Goal: Information Seeking & Learning: Learn about a topic

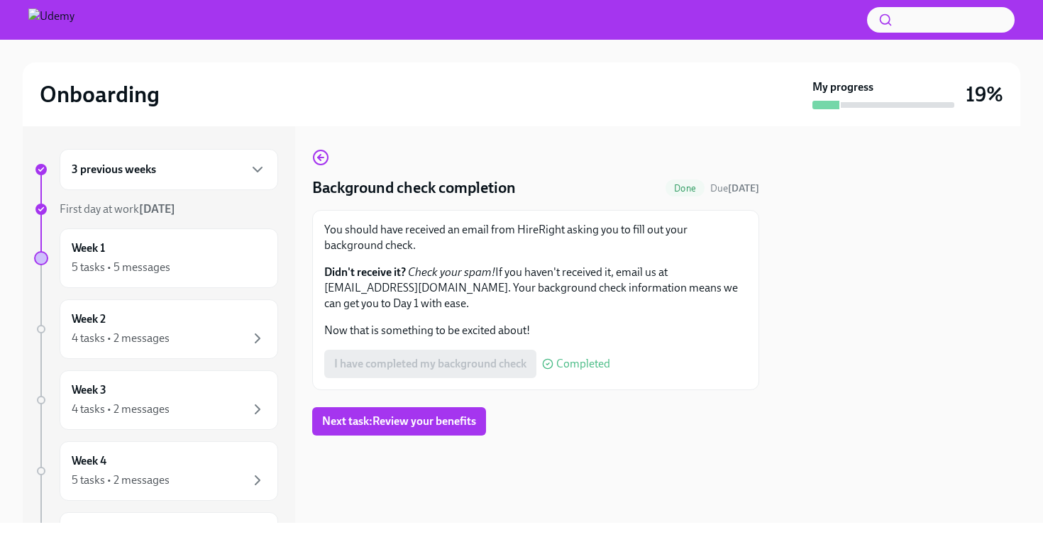
click at [220, 174] on div "3 previous weeks" at bounding box center [169, 169] width 194 height 17
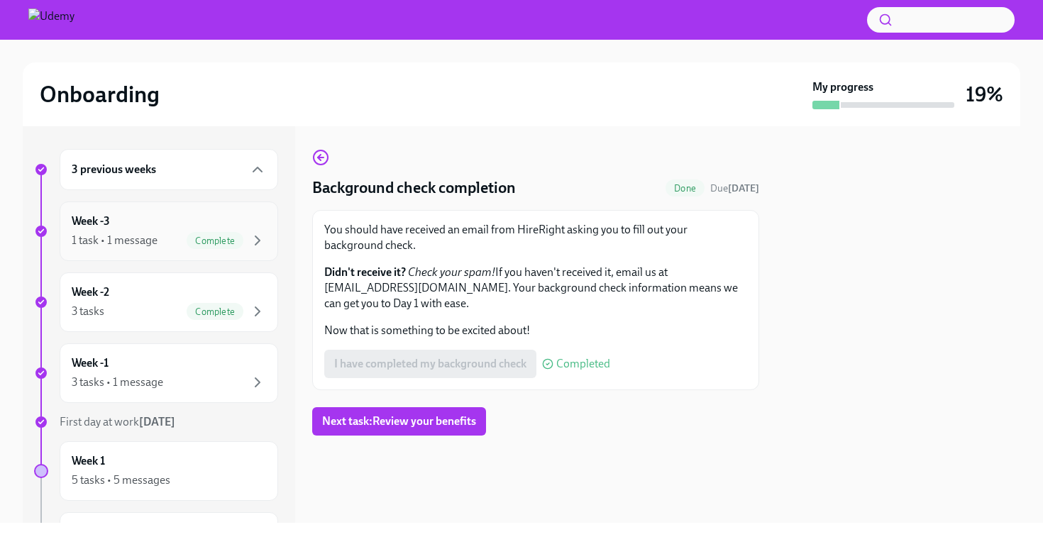
click at [157, 225] on div "Week -3 1 task • 1 message Complete" at bounding box center [169, 231] width 194 height 35
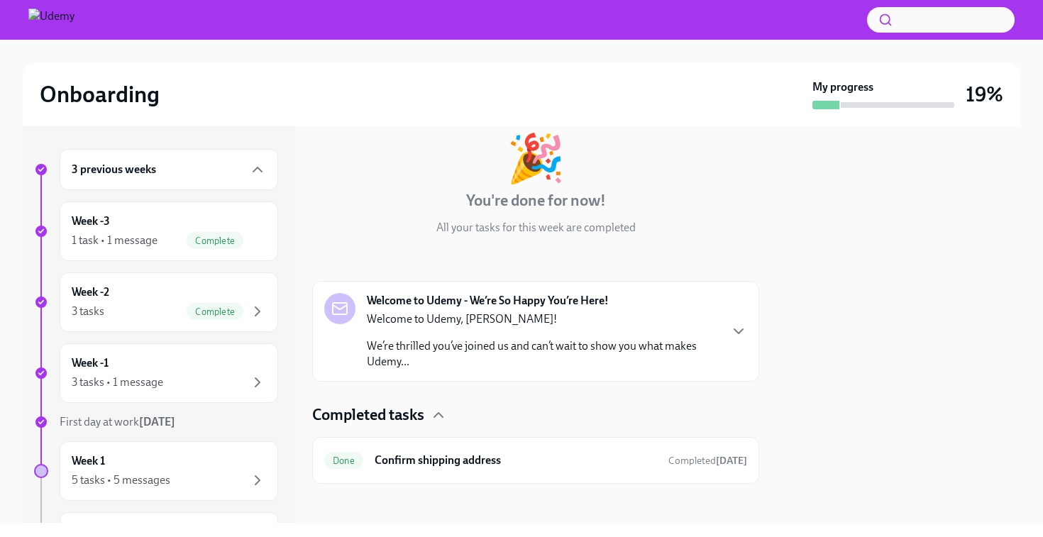
scroll to position [86, 0]
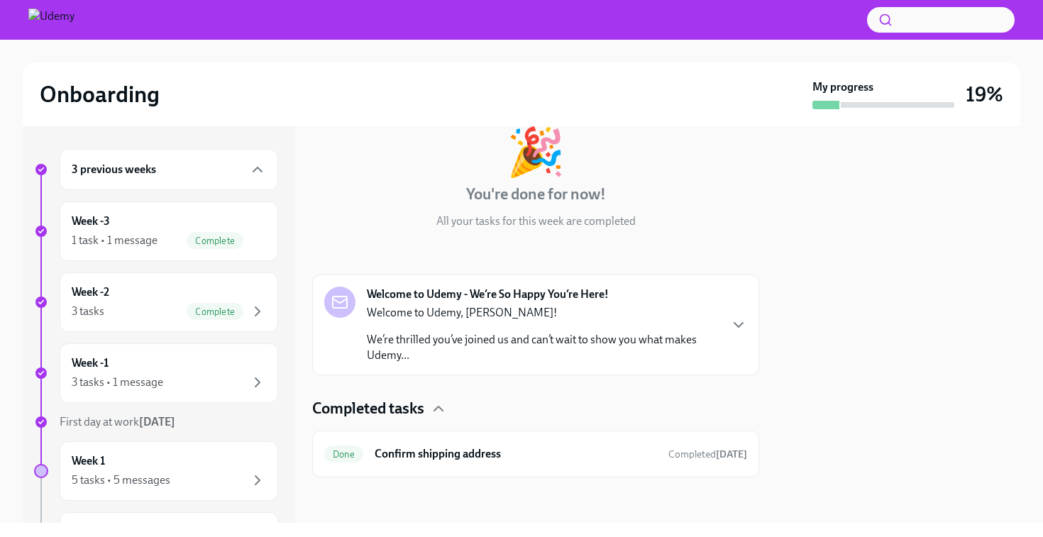
click at [587, 335] on p "We’re thrilled you’ve joined us and can’t wait to show you what makes Udemy..." at bounding box center [543, 347] width 352 height 31
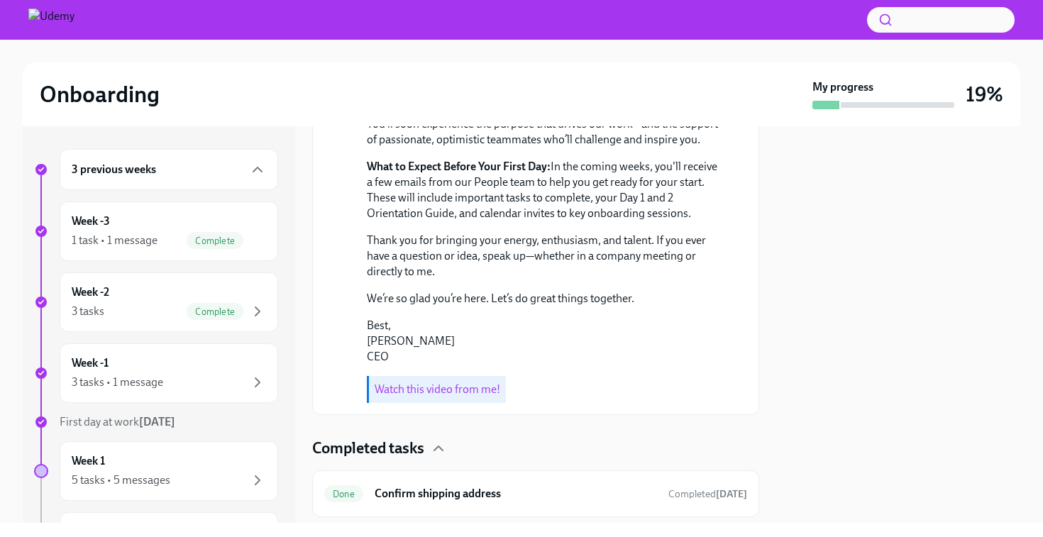
scroll to position [586, 0]
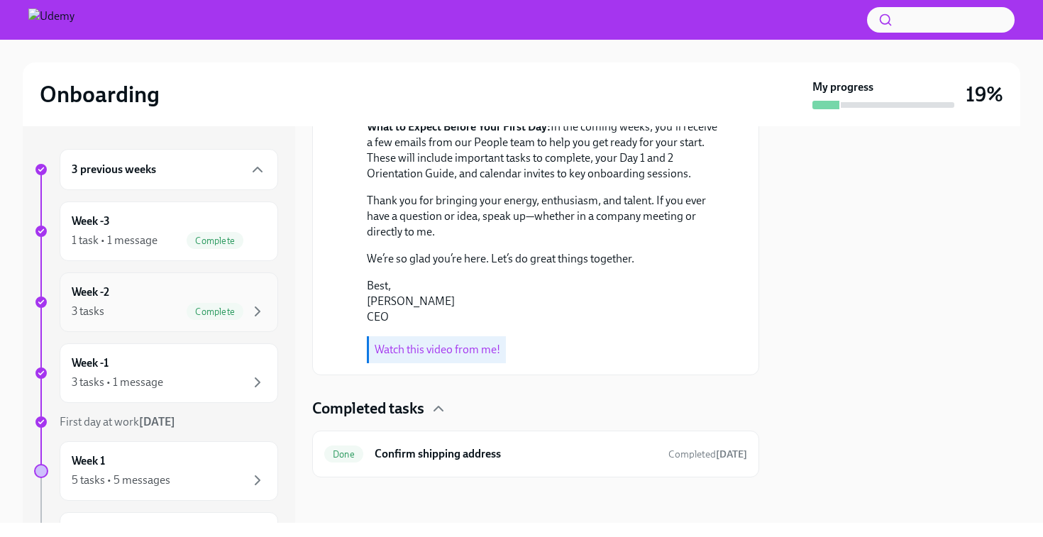
click at [139, 318] on div "3 tasks Complete" at bounding box center [169, 311] width 194 height 17
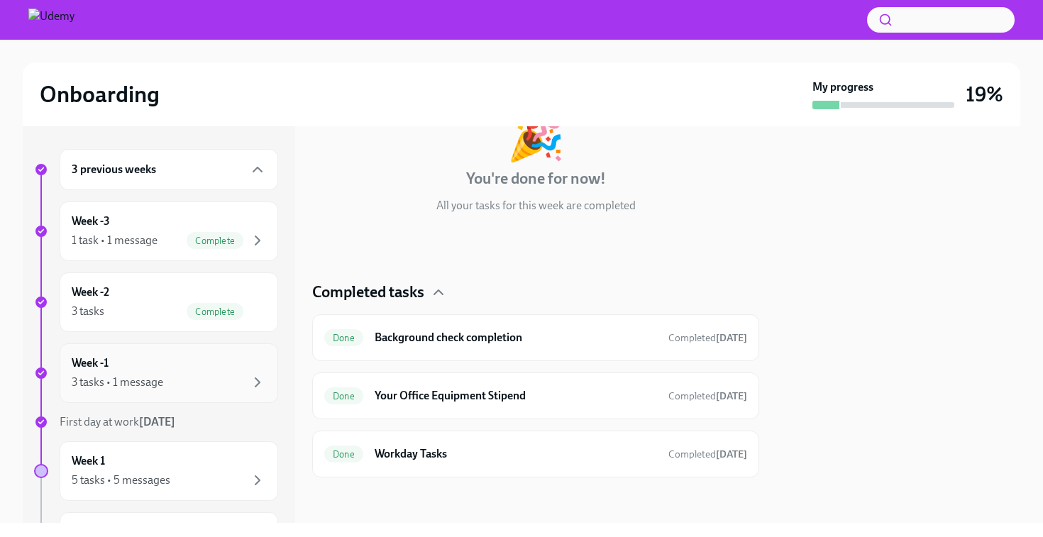
click at [191, 372] on div "Week -1 3 tasks • 1 message" at bounding box center [169, 372] width 194 height 35
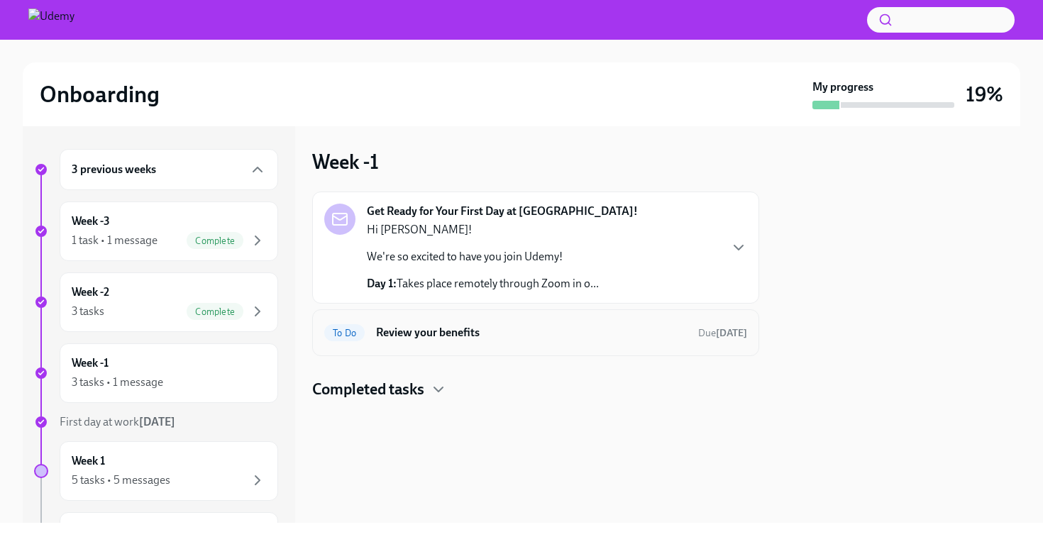
click at [423, 330] on h6 "Review your benefits" at bounding box center [531, 333] width 311 height 16
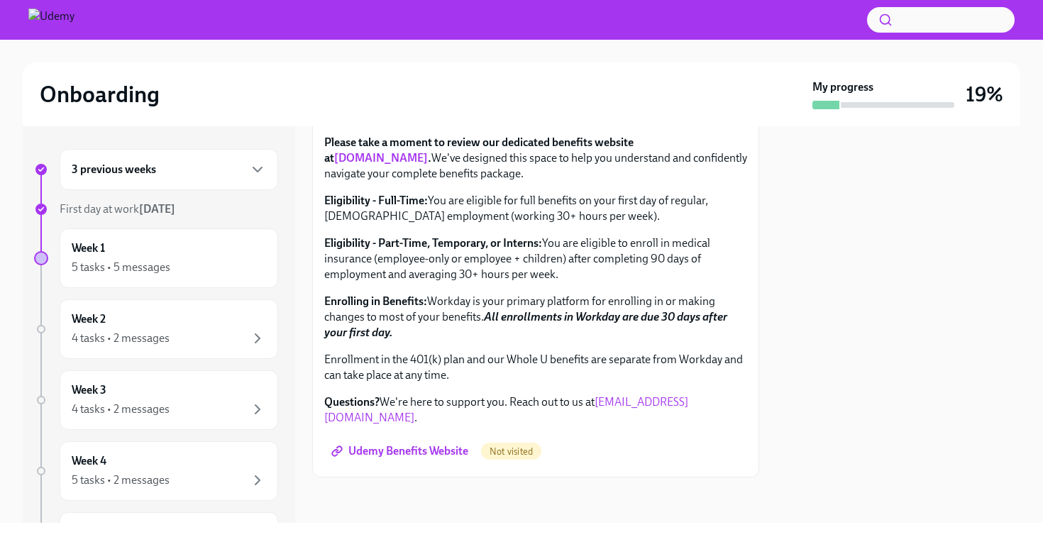
scroll to position [396, 0]
click at [157, 246] on div "Week 1 5 tasks • 5 messages" at bounding box center [169, 257] width 194 height 35
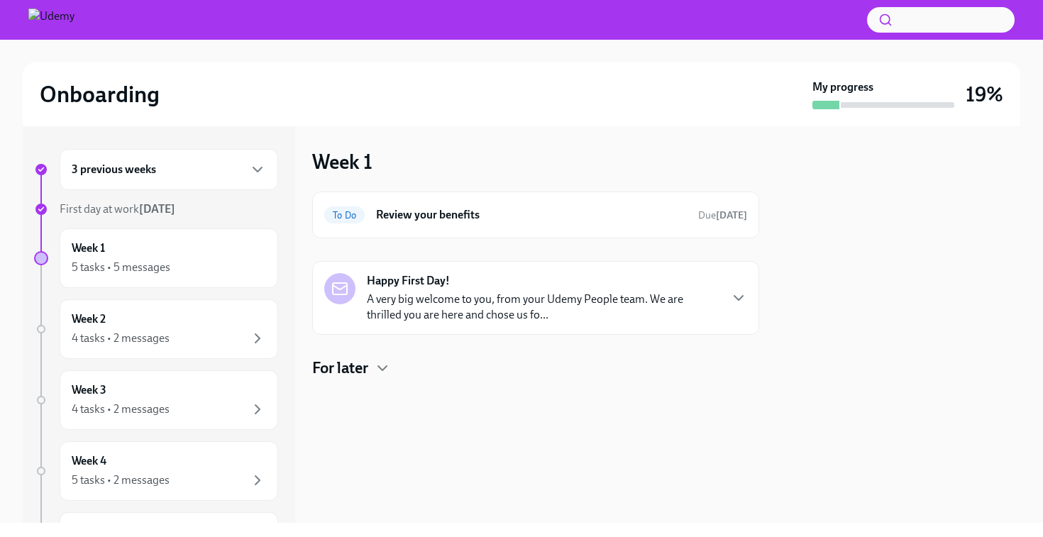
click at [138, 166] on h6 "3 previous weeks" at bounding box center [114, 170] width 84 height 16
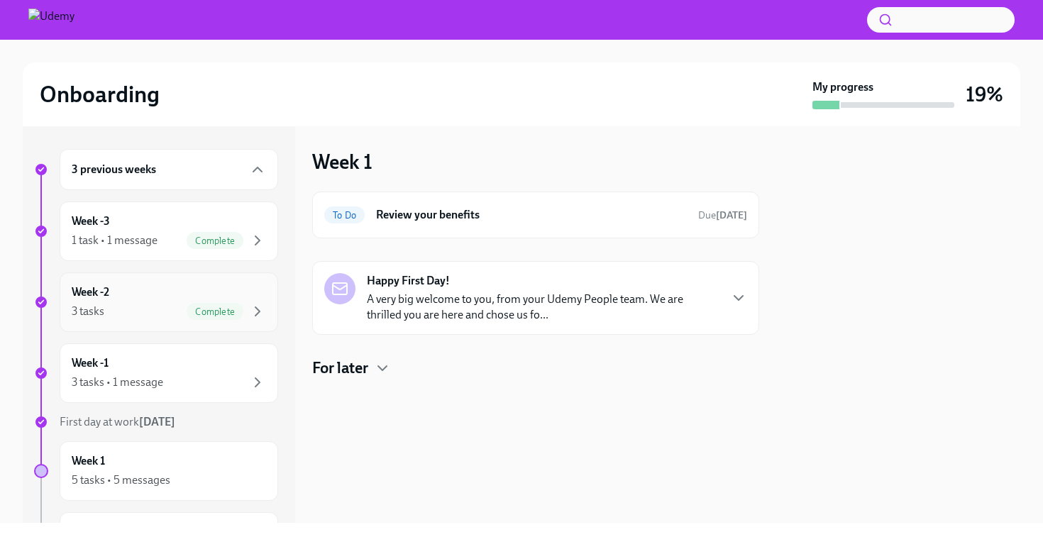
click at [132, 304] on div "3 tasks Complete" at bounding box center [169, 311] width 194 height 17
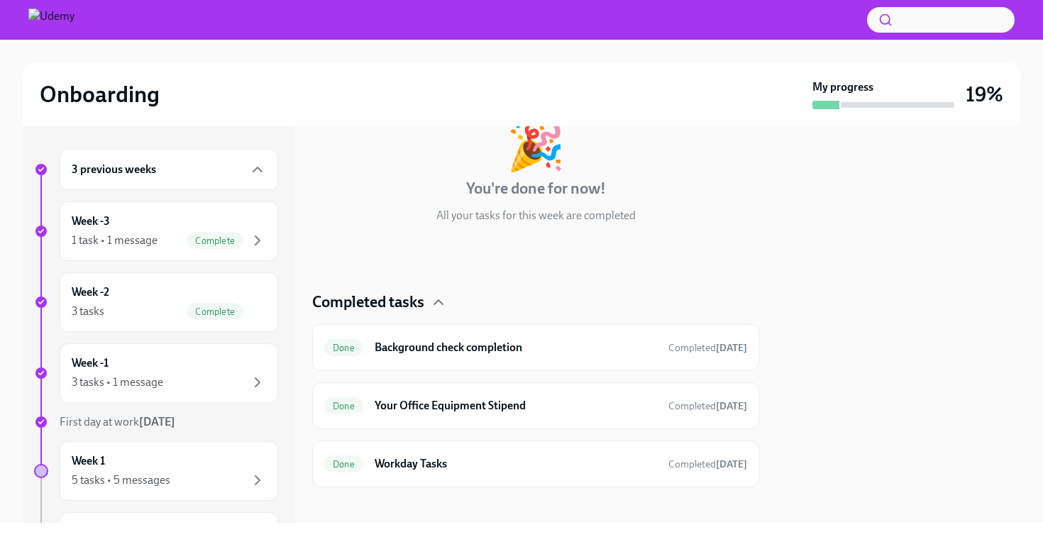
scroll to position [101, 0]
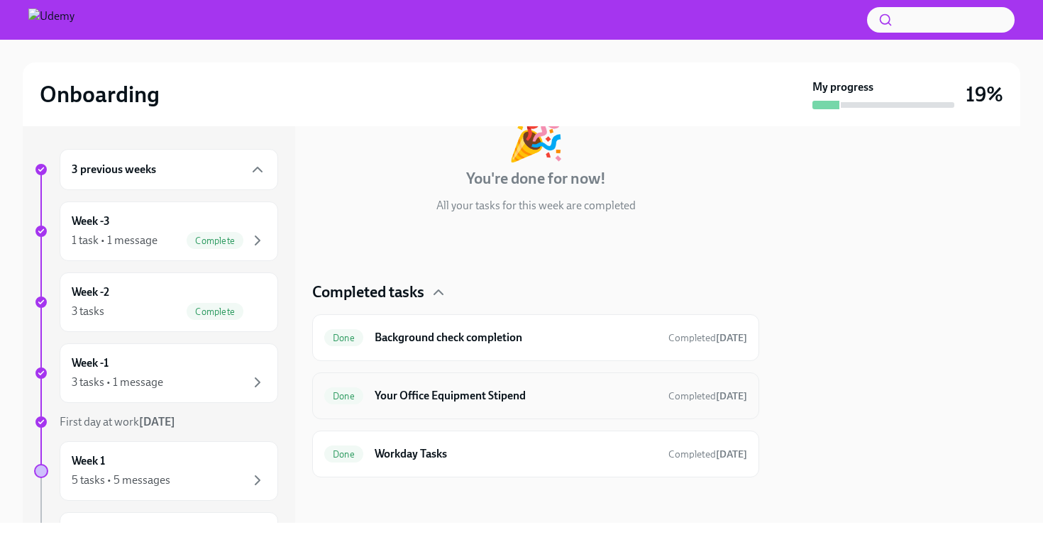
click at [448, 400] on h6 "Your Office Equipment Stipend" at bounding box center [516, 396] width 282 height 16
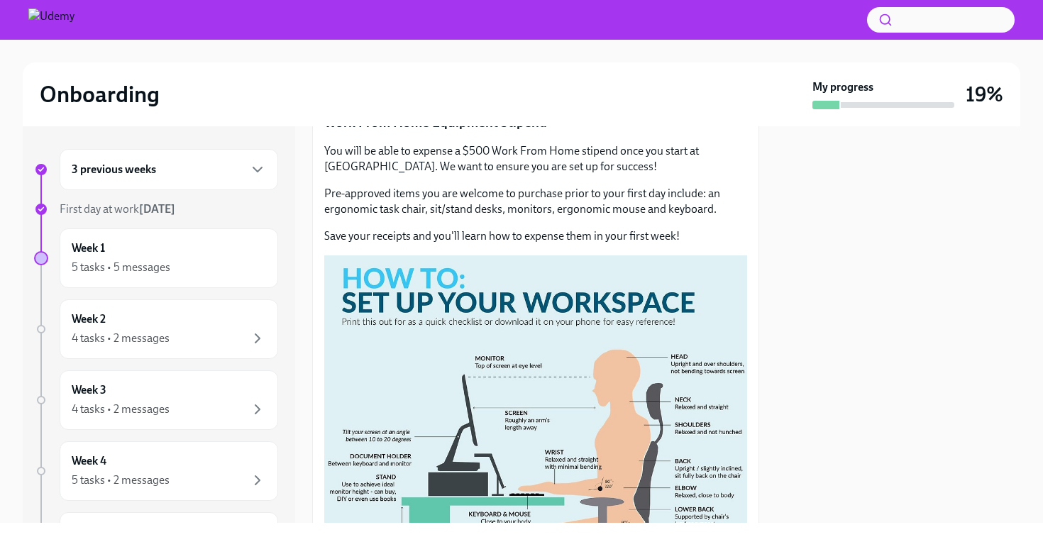
scroll to position [114, 0]
